Goal: Information Seeking & Learning: Learn about a topic

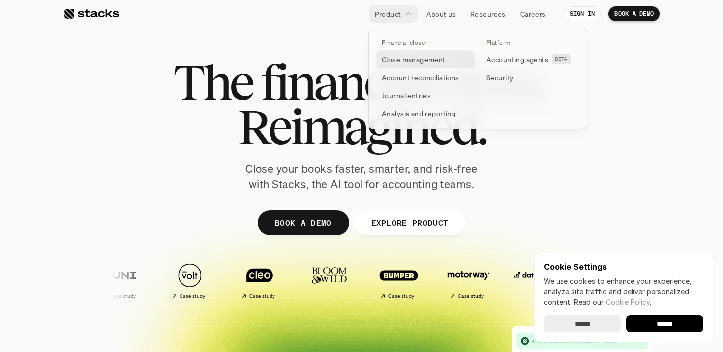
click at [404, 60] on p "Close management" at bounding box center [414, 59] width 64 height 10
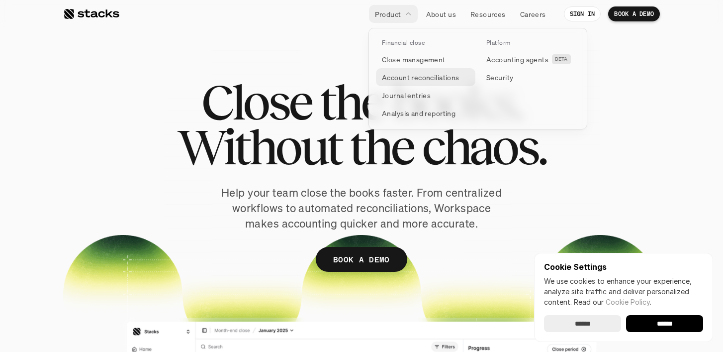
click at [397, 78] on p "Account reconciliations" at bounding box center [421, 77] width 78 height 10
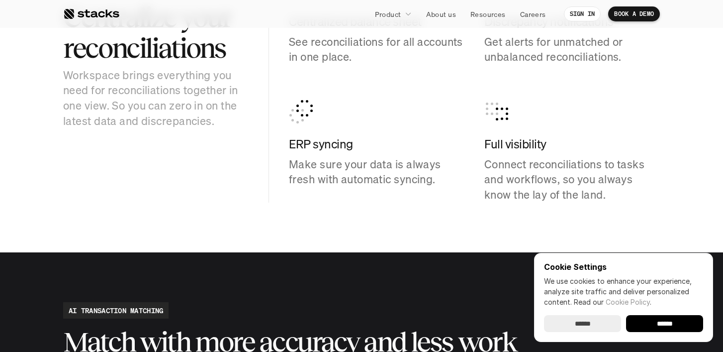
scroll to position [1029, 0]
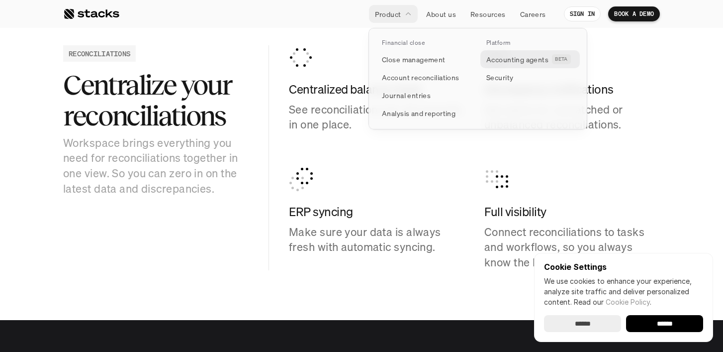
click at [503, 56] on p "Accounting agents" at bounding box center [518, 59] width 62 height 10
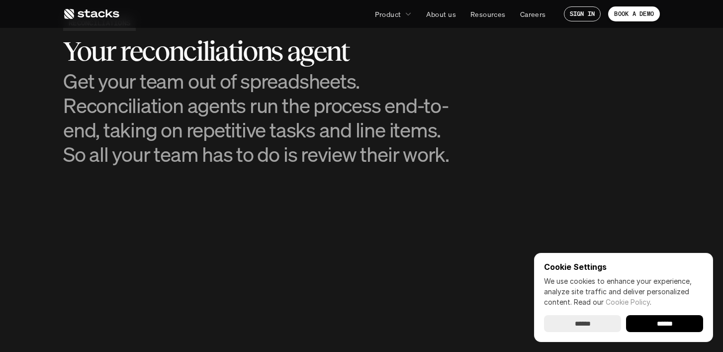
scroll to position [1006, 0]
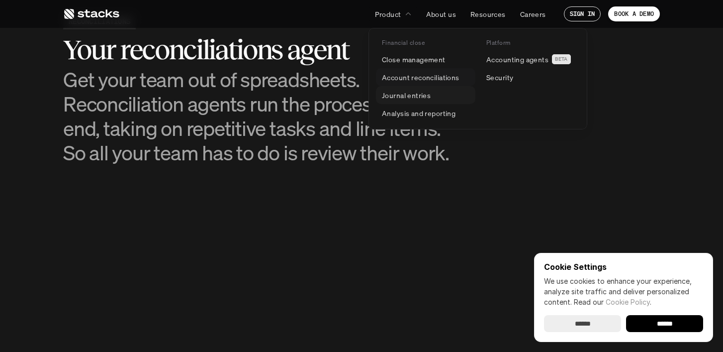
click at [413, 93] on p "Journal entries" at bounding box center [406, 95] width 49 height 10
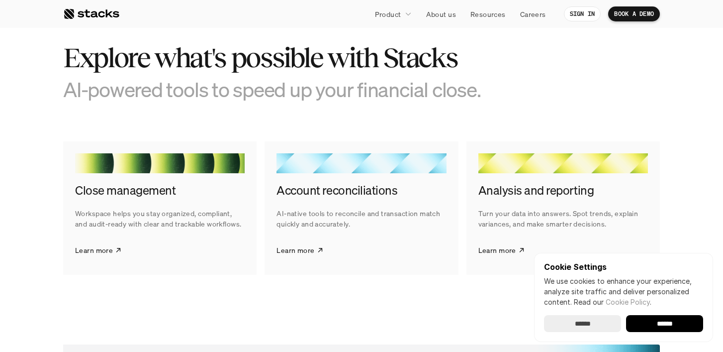
scroll to position [1500, 0]
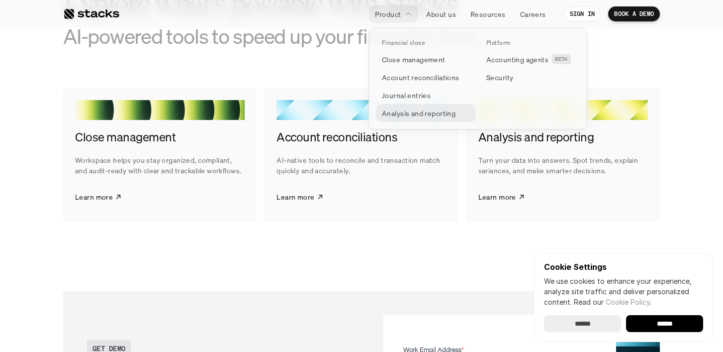
click at [411, 111] on p "Analysis and reporting" at bounding box center [419, 113] width 74 height 10
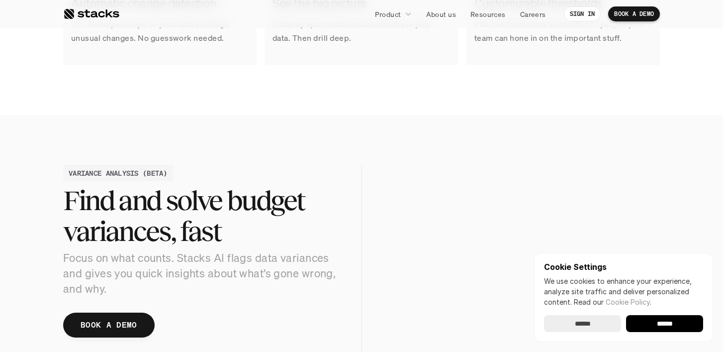
scroll to position [958, 0]
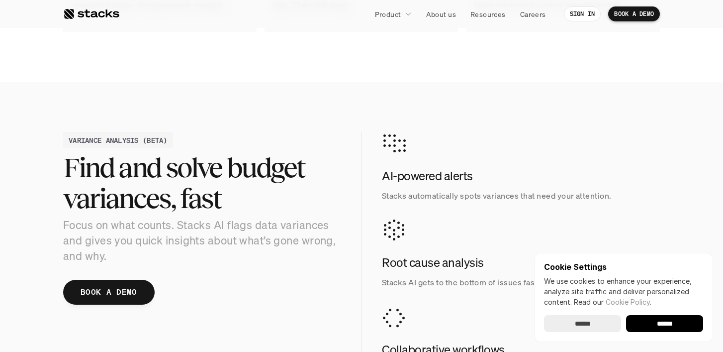
click at [642, 319] on input "******" at bounding box center [664, 323] width 77 height 17
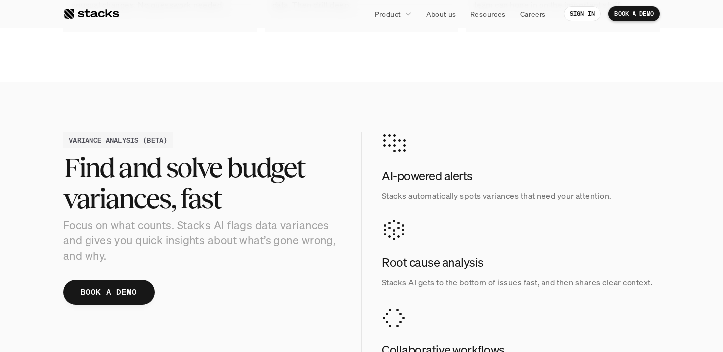
scroll to position [0, 0]
